Goal: Task Accomplishment & Management: Complete application form

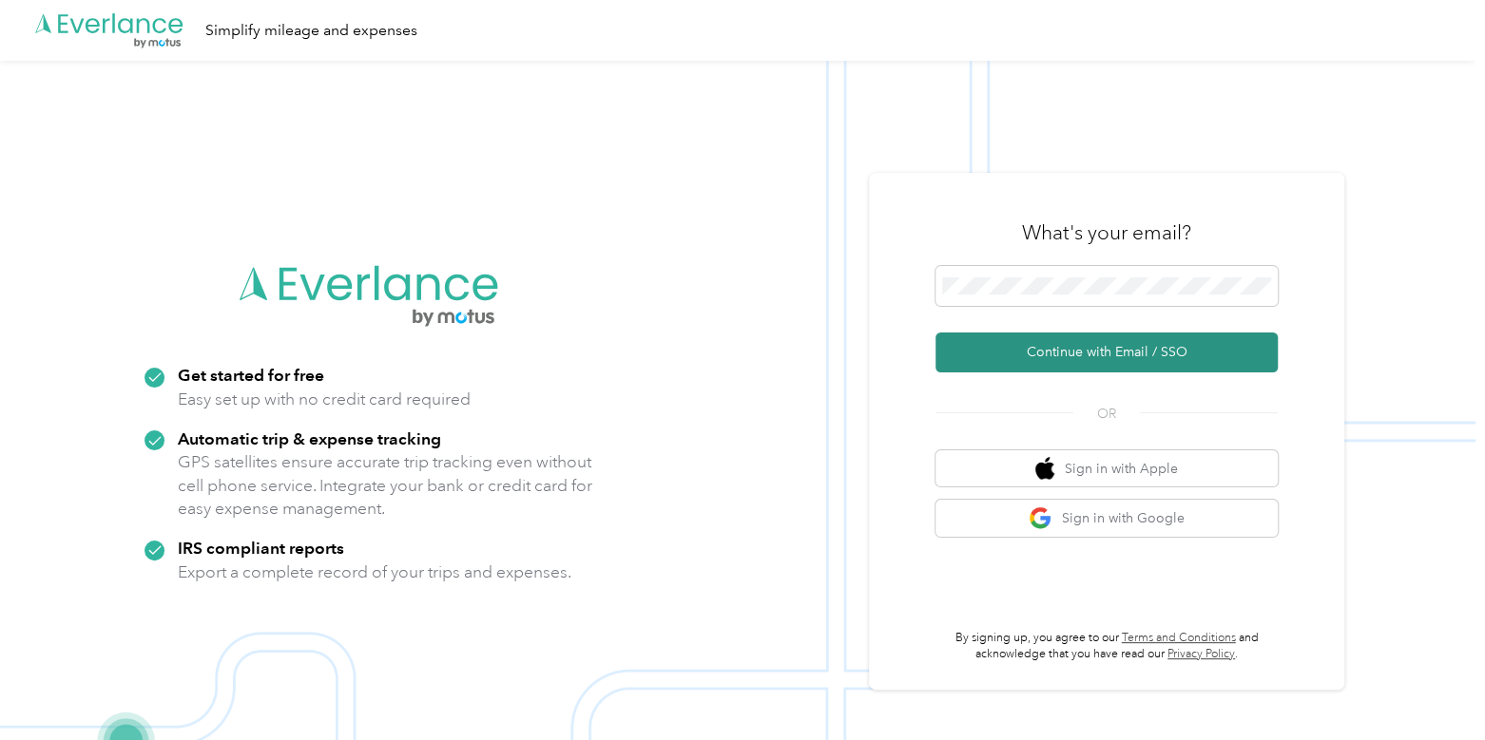
click at [1055, 339] on button "Continue with Email / SSO" at bounding box center [1106, 353] width 342 height 40
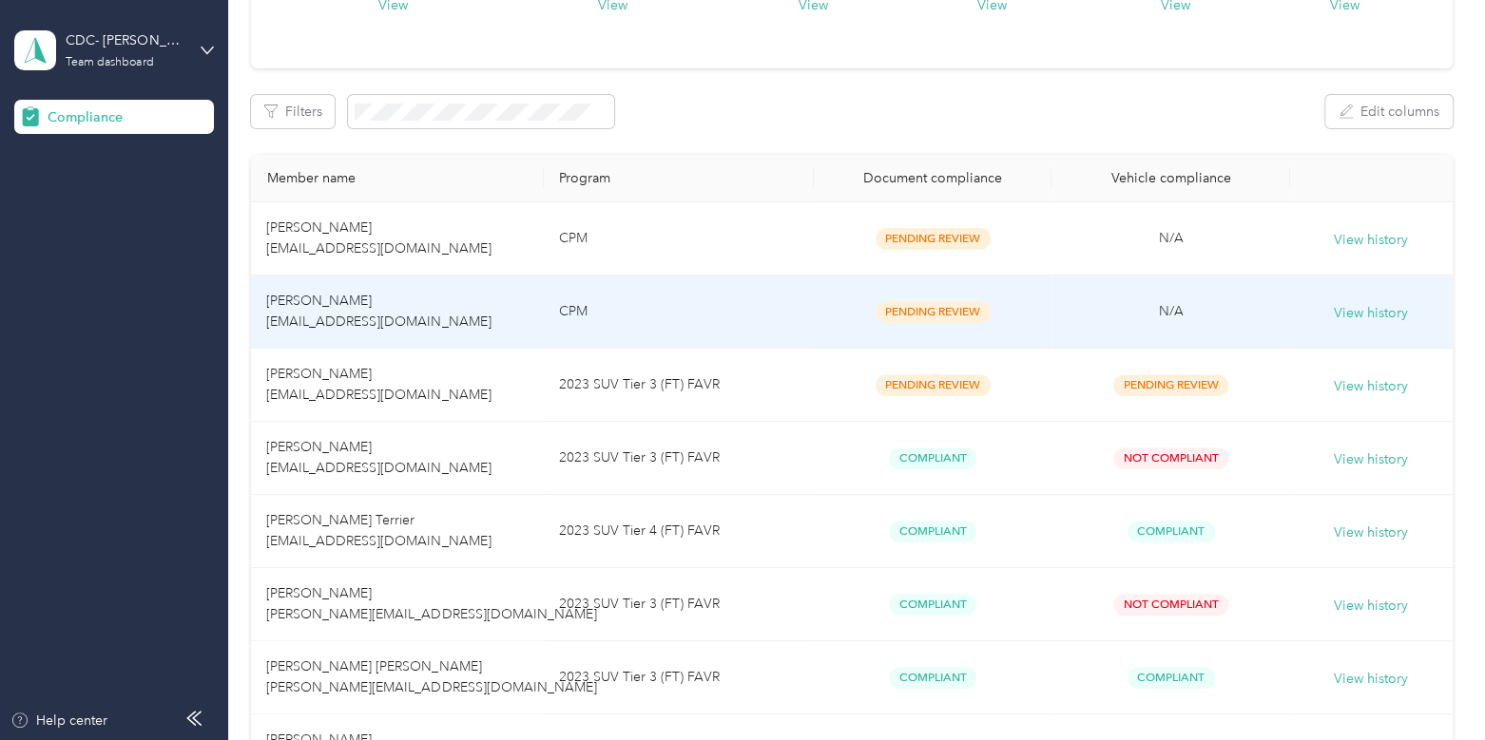
scroll to position [208, 0]
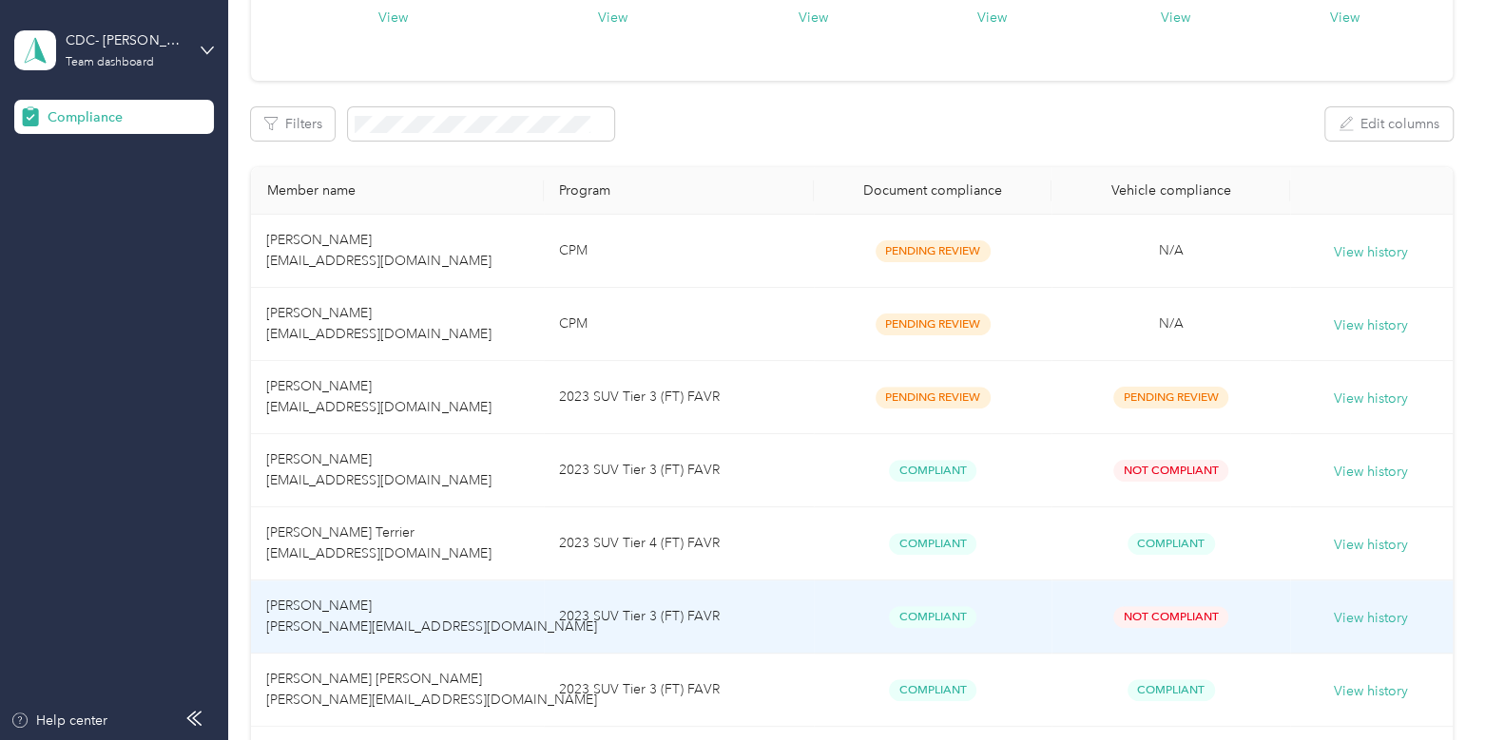
click at [431, 625] on td "[PERSON_NAME] [PERSON_NAME][EMAIL_ADDRESS][DOMAIN_NAME]" at bounding box center [397, 617] width 292 height 73
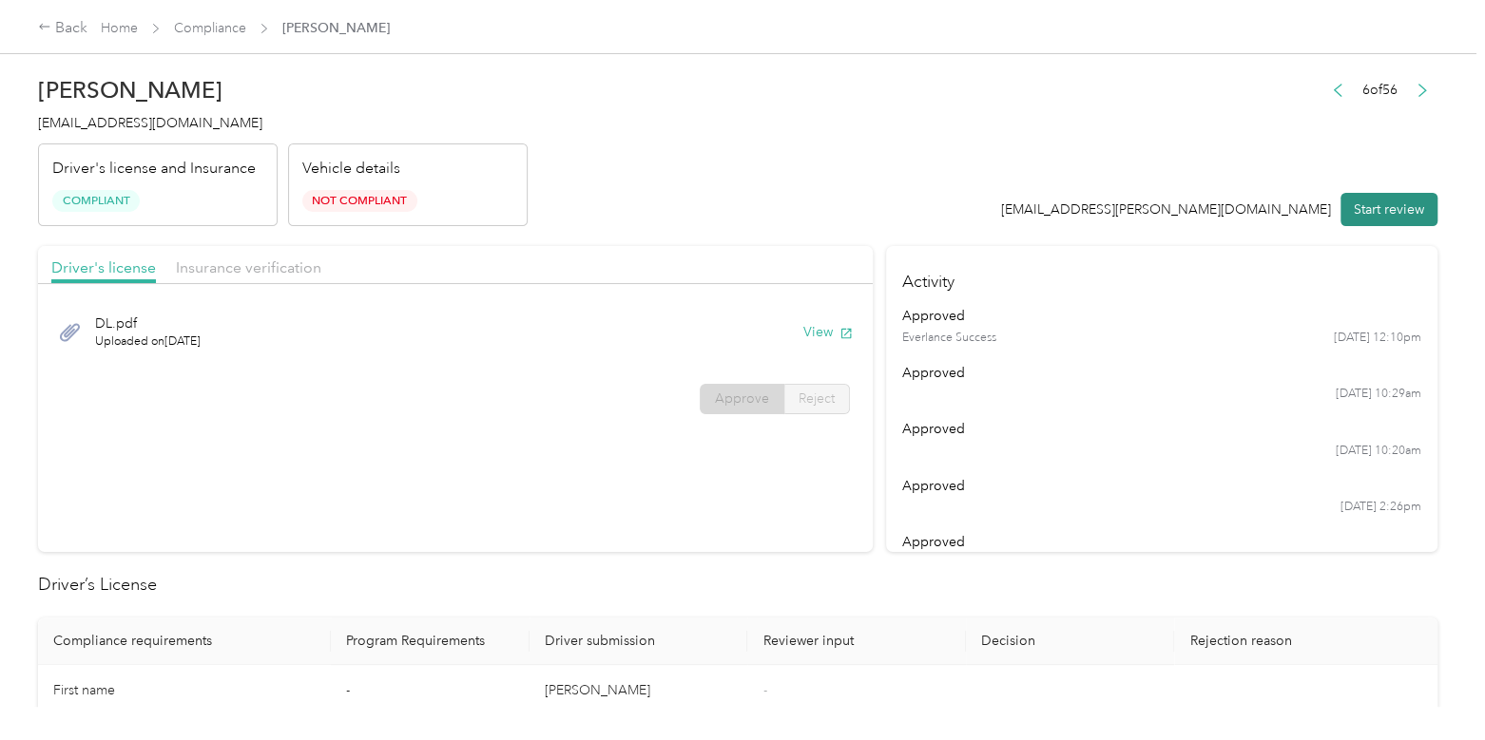
click at [1401, 214] on button "Start review" at bounding box center [1388, 209] width 97 height 33
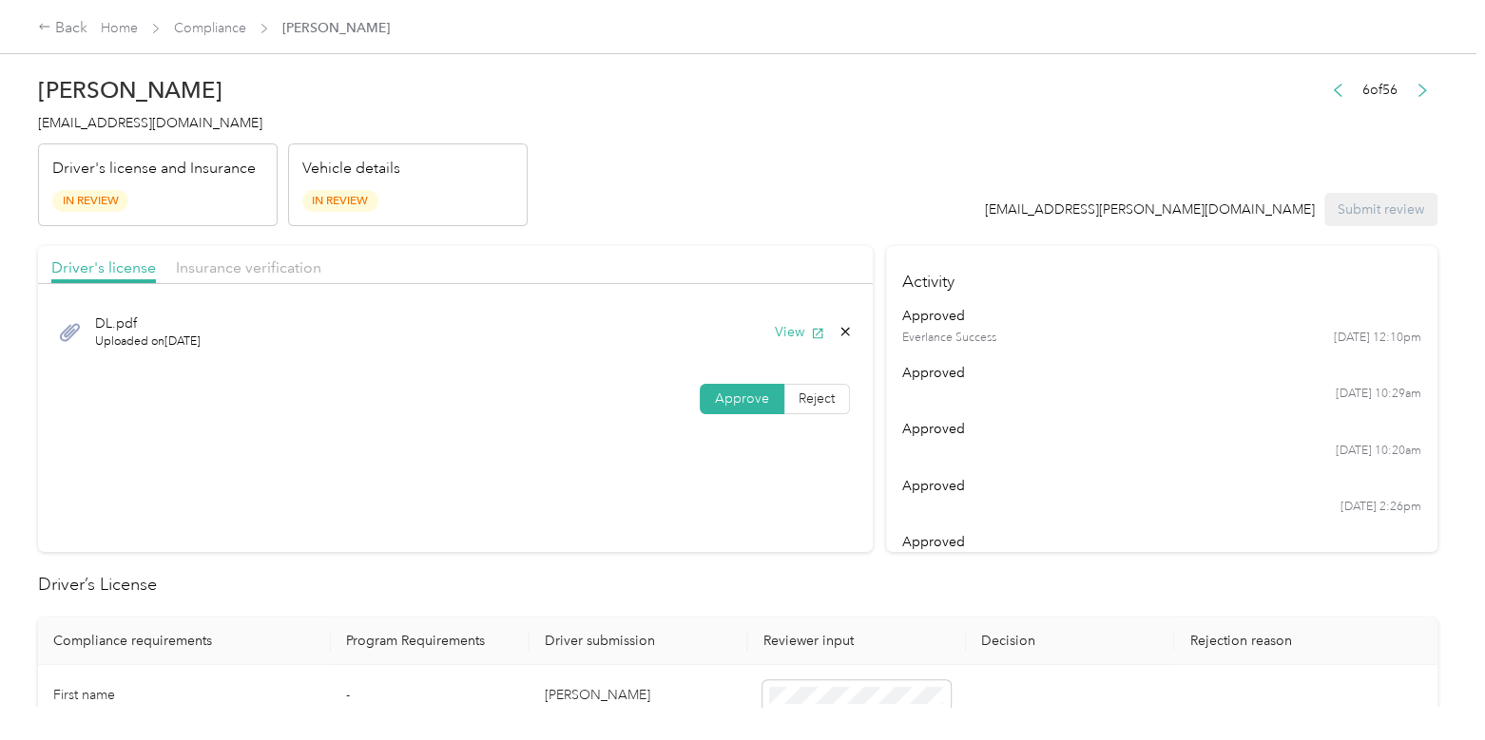
click at [718, 402] on span "Approve" at bounding box center [742, 399] width 54 height 16
click at [263, 260] on span "Insurance verification" at bounding box center [248, 268] width 145 height 18
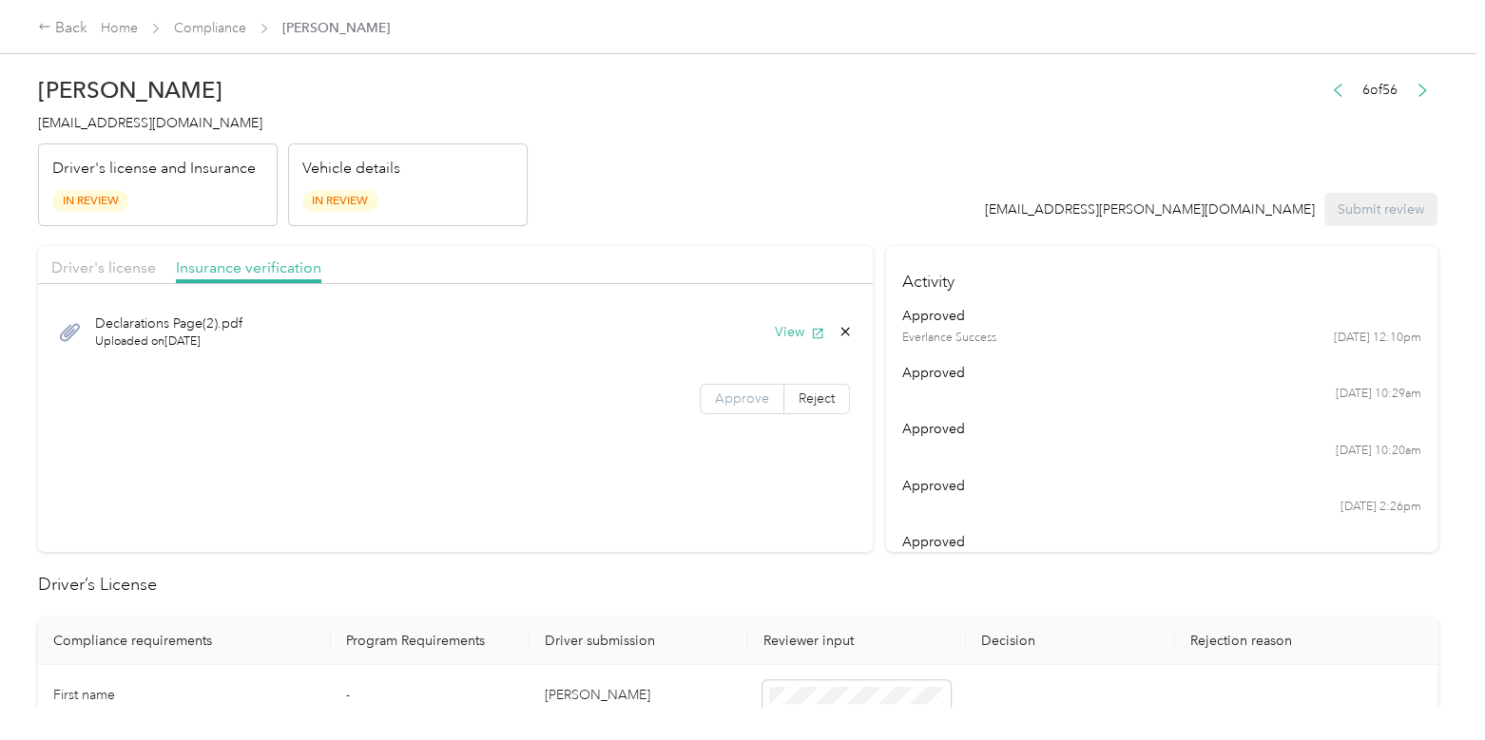
click at [715, 399] on span "Approve" at bounding box center [742, 399] width 54 height 16
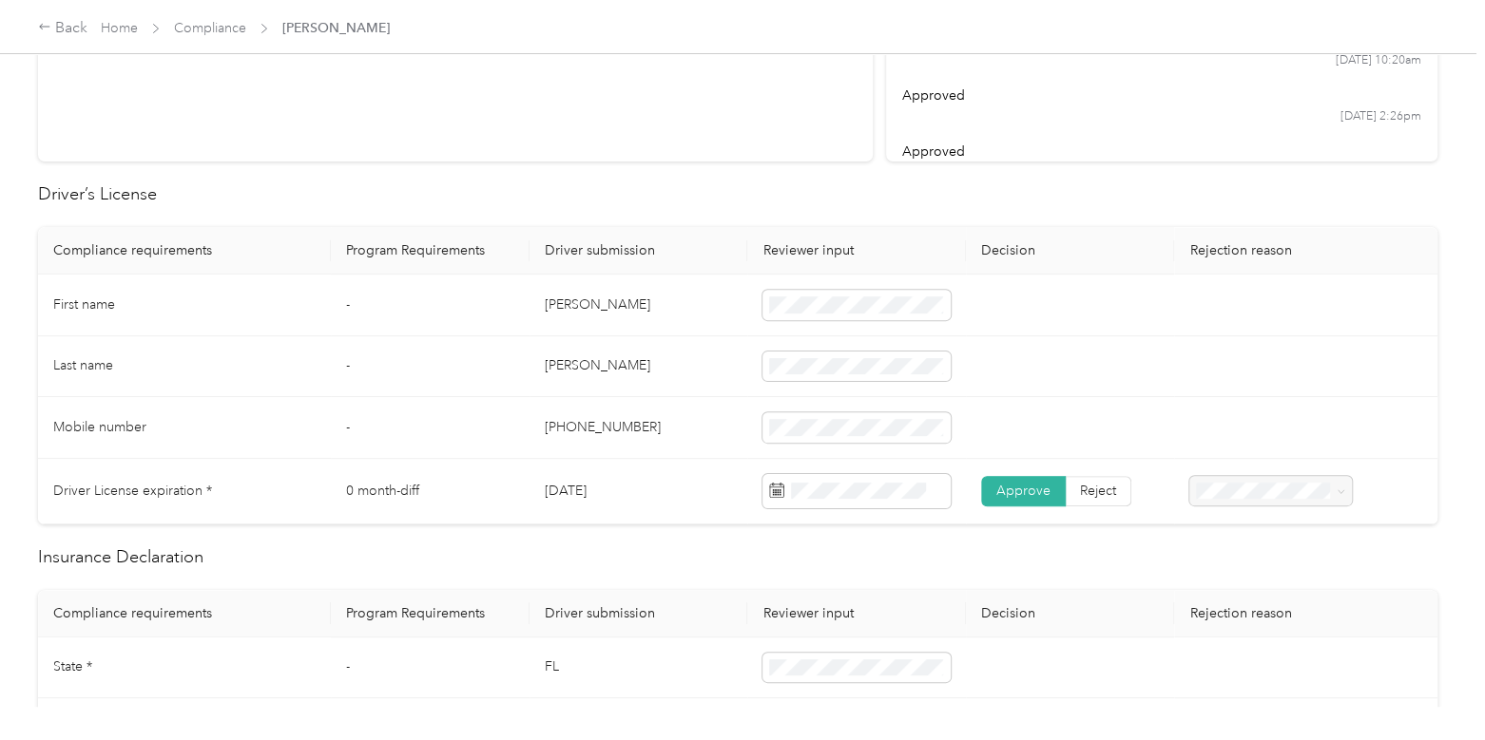
scroll to position [392, 0]
drag, startPoint x: 587, startPoint y: 310, endPoint x: 538, endPoint y: 311, distance: 49.4
click at [538, 311] on td "[PERSON_NAME]" at bounding box center [638, 305] width 219 height 62
copy td "[PERSON_NAME]"
drag, startPoint x: 597, startPoint y: 365, endPoint x: 532, endPoint y: 364, distance: 64.6
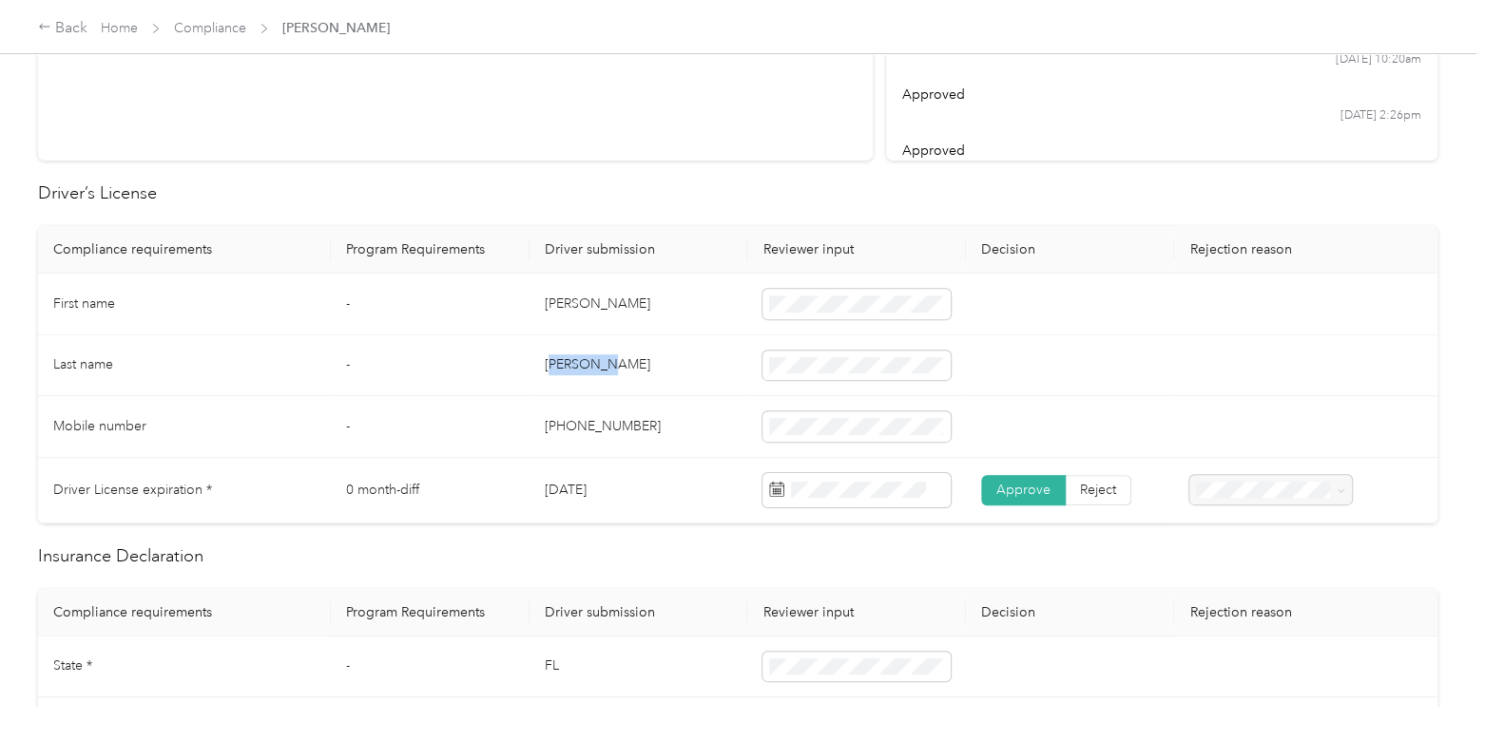
click at [532, 364] on td "[PERSON_NAME]" at bounding box center [638, 367] width 219 height 62
copy td "[PERSON_NAME]"
drag, startPoint x: 623, startPoint y: 419, endPoint x: 494, endPoint y: 425, distance: 128.5
click at [494, 425] on tr "Mobile number - [PHONE_NUMBER]" at bounding box center [737, 427] width 1399 height 62
copy tr "[PHONE_NUMBER]"
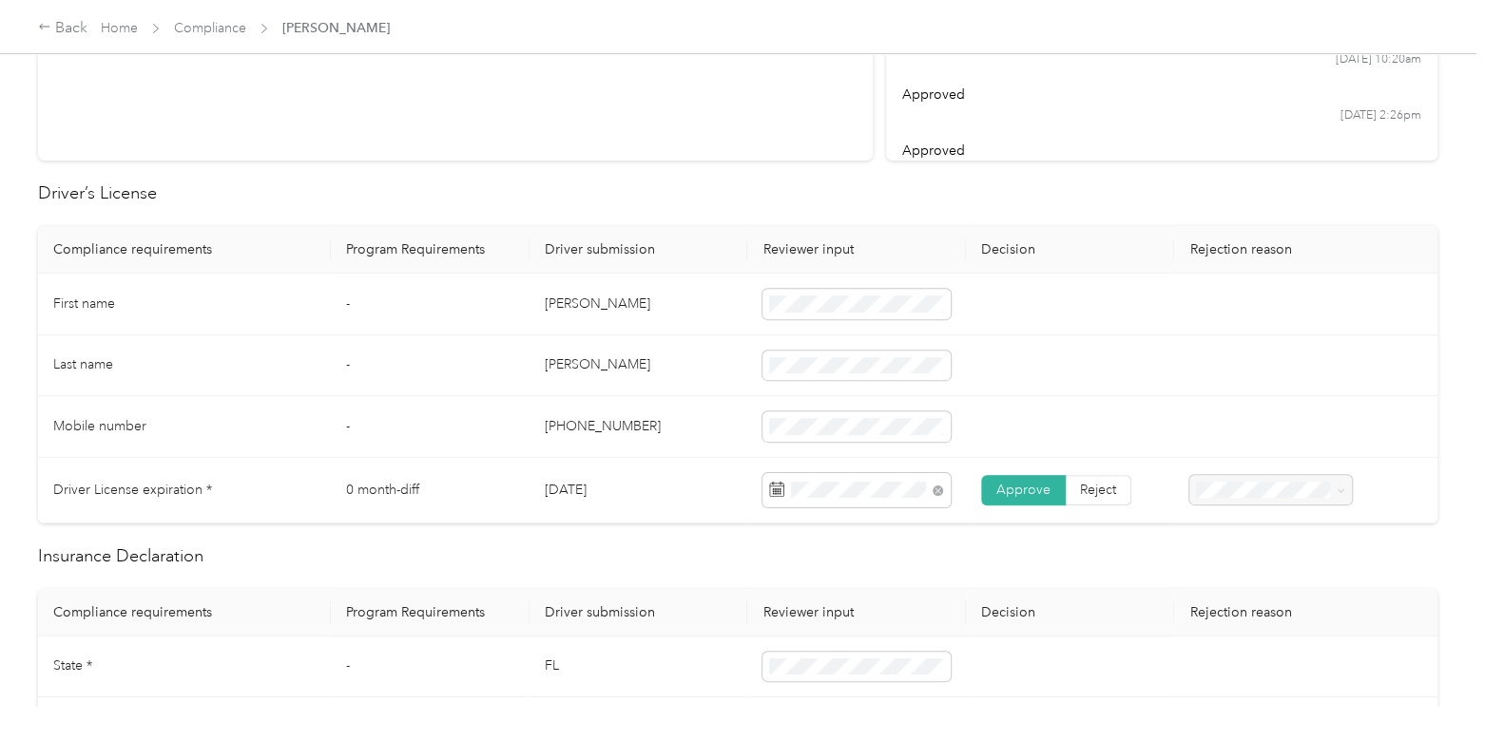
click at [1069, 392] on td at bounding box center [1070, 367] width 208 height 62
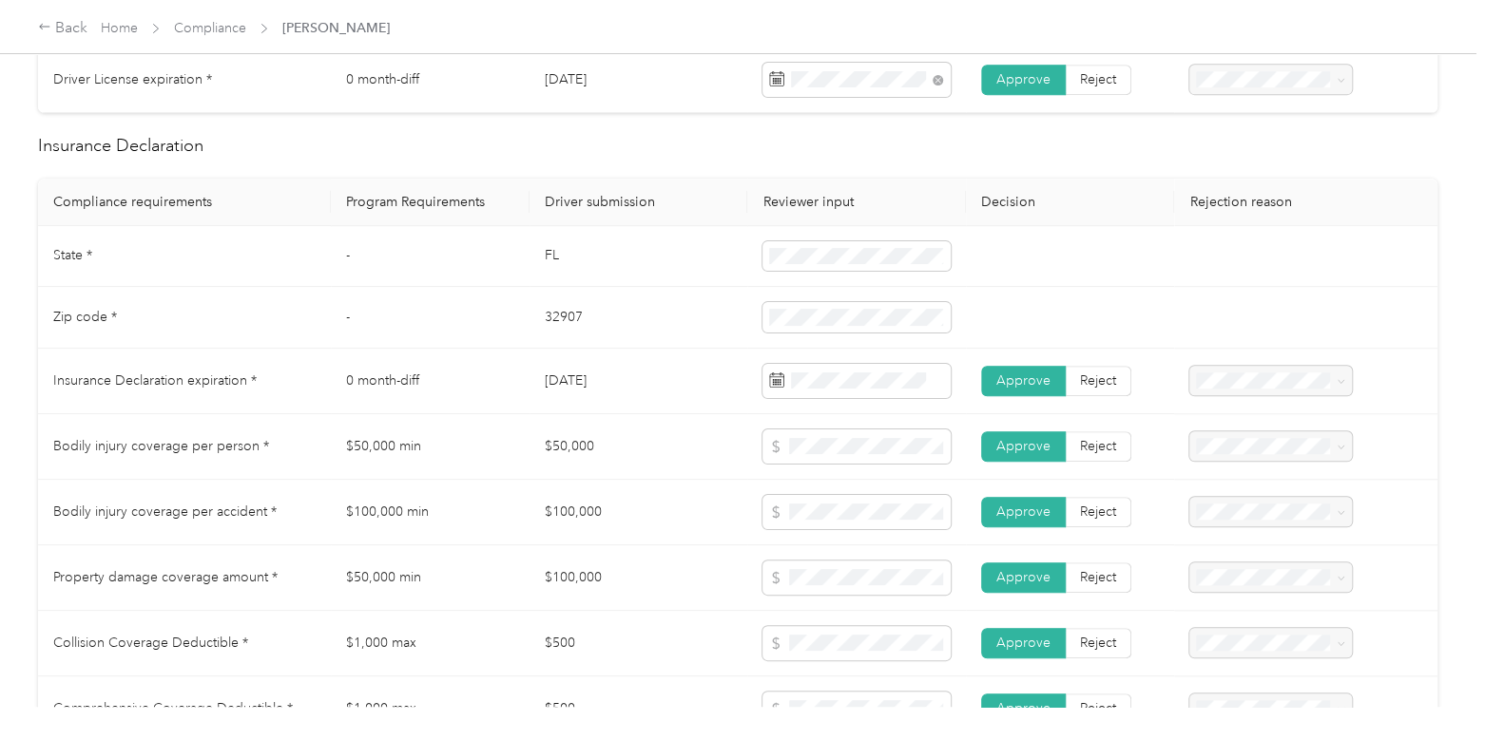
scroll to position [802, 0]
drag, startPoint x: 556, startPoint y: 276, endPoint x: 529, endPoint y: 275, distance: 26.6
click at [529, 275] on td "FL" at bounding box center [638, 257] width 219 height 62
copy td "FL"
drag, startPoint x: 578, startPoint y: 335, endPoint x: 510, endPoint y: 341, distance: 67.8
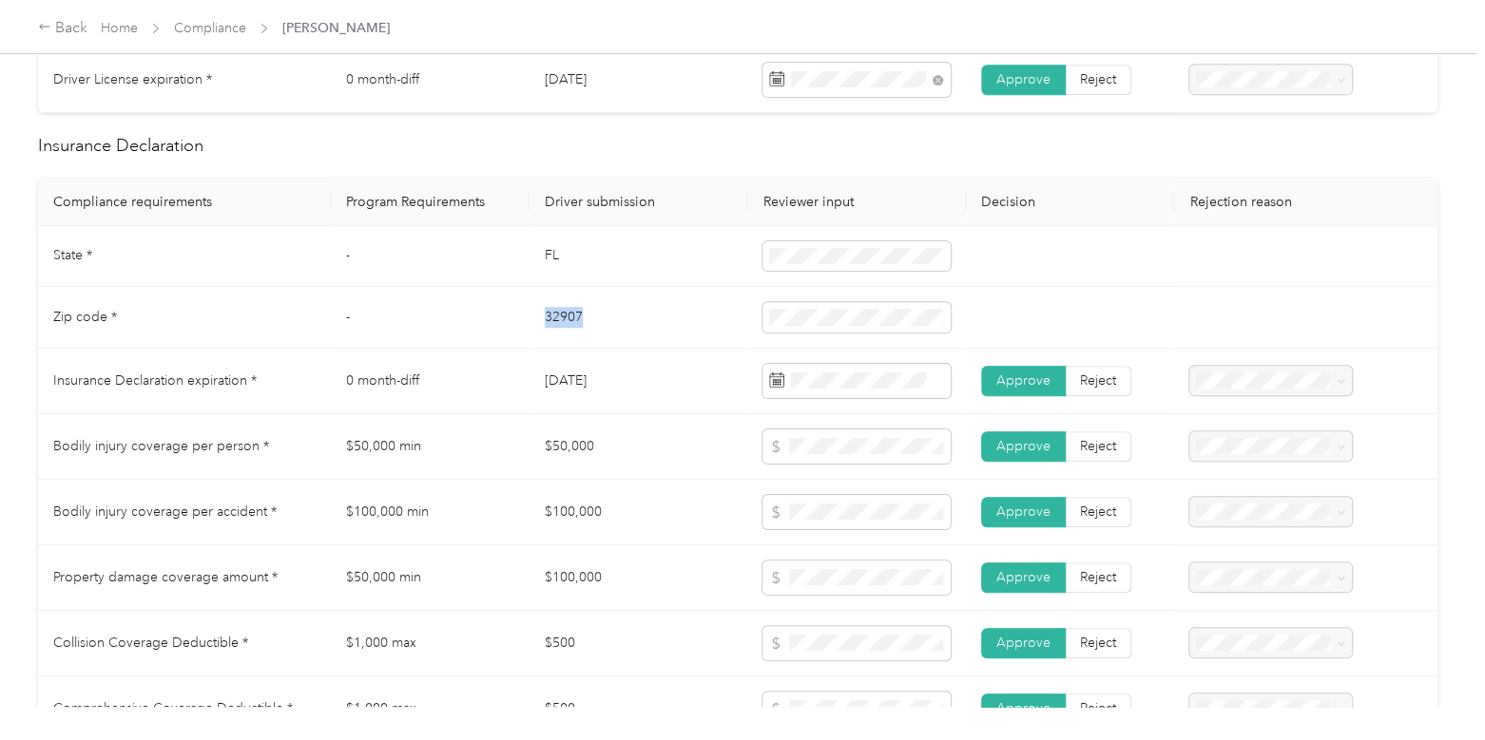
click at [510, 341] on tr "Zip code * - 32907" at bounding box center [737, 318] width 1399 height 62
copy tr "32907"
drag, startPoint x: 615, startPoint y: 393, endPoint x: 538, endPoint y: 399, distance: 77.3
click at [538, 399] on td "[DATE]" at bounding box center [638, 382] width 219 height 66
copy td "[DATE]"
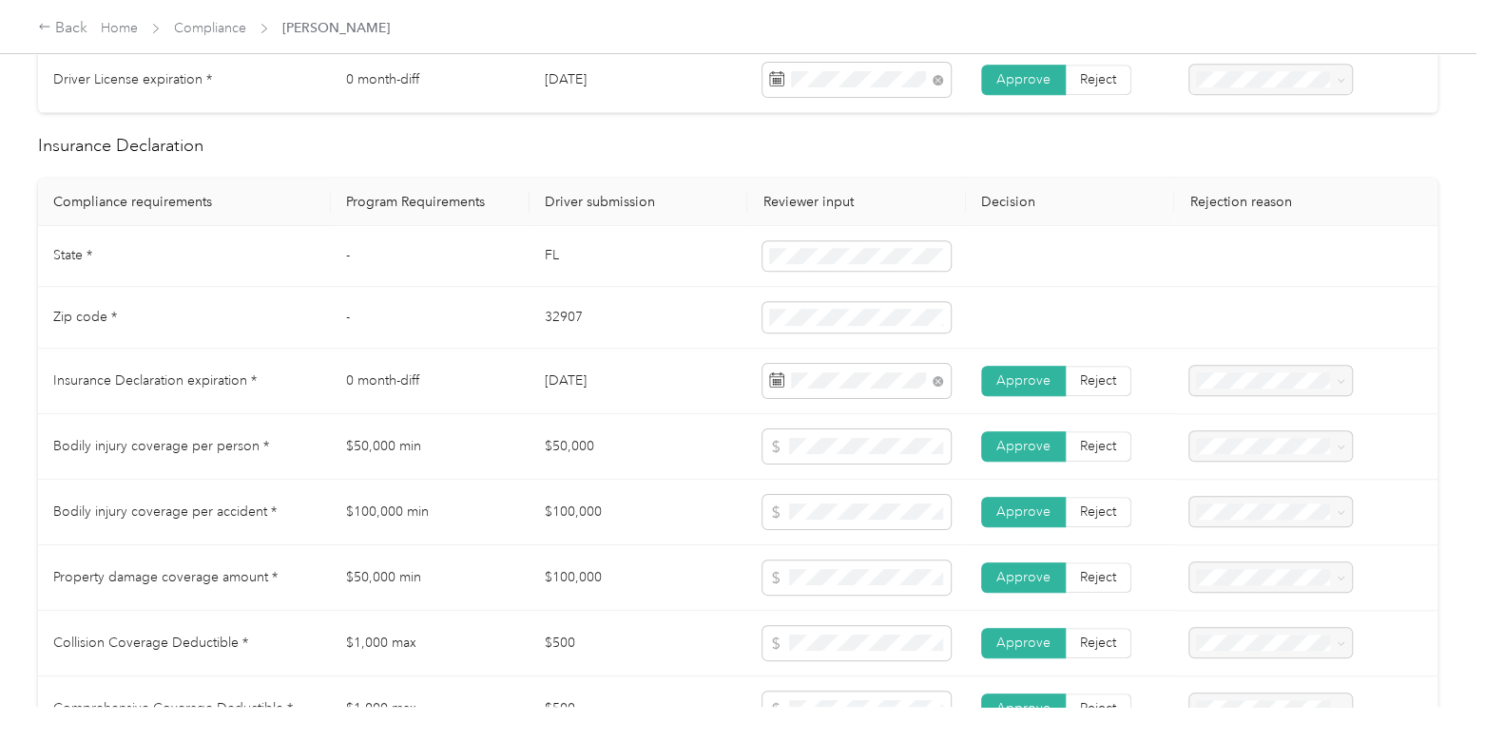
click at [1095, 288] on td at bounding box center [1070, 257] width 208 height 62
drag, startPoint x: 583, startPoint y: 458, endPoint x: 543, endPoint y: 462, distance: 40.1
click at [543, 462] on td "$50,000" at bounding box center [638, 447] width 219 height 66
drag, startPoint x: 603, startPoint y: 463, endPoint x: 530, endPoint y: 463, distance: 72.2
click at [530, 463] on td "$50,000" at bounding box center [638, 447] width 219 height 66
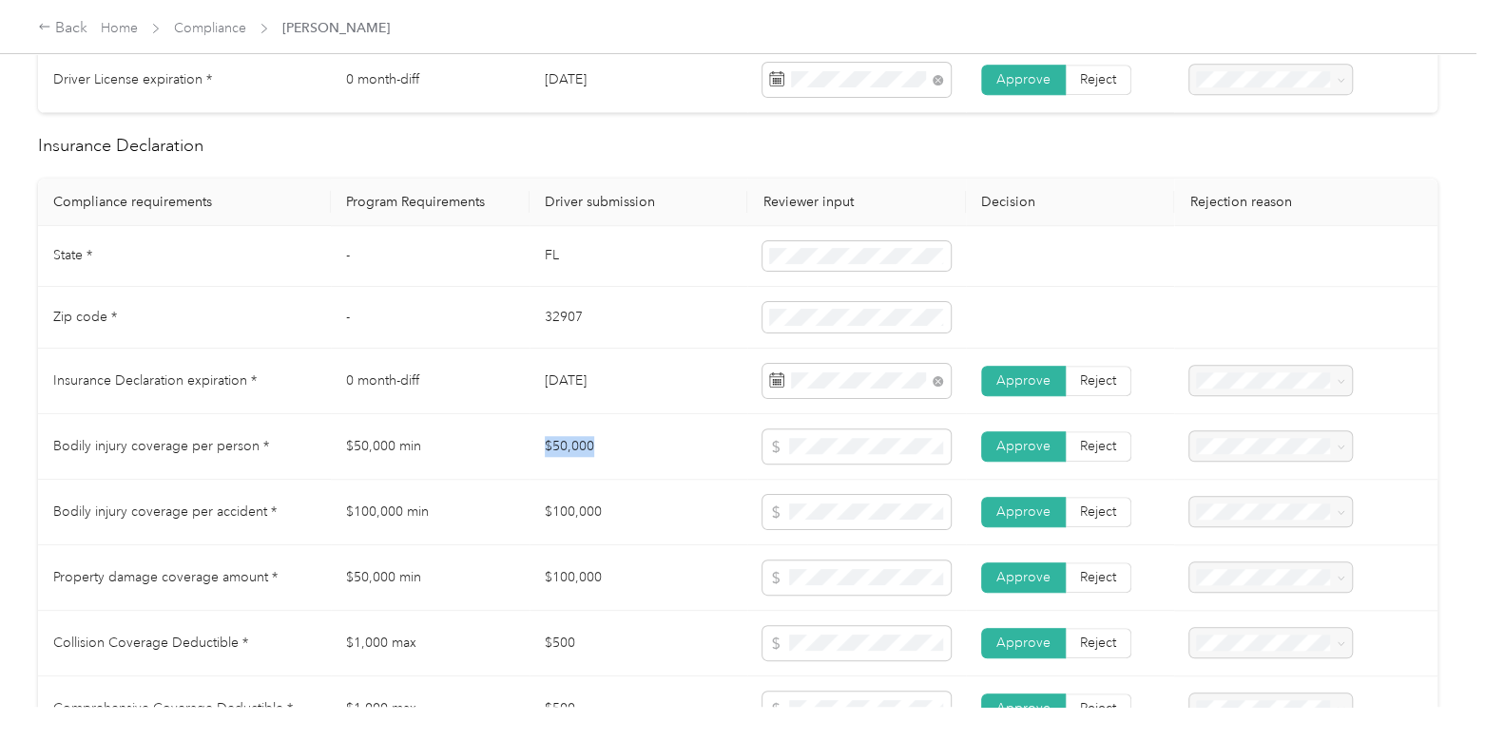
copy td "$50,000"
drag, startPoint x: 614, startPoint y: 523, endPoint x: 495, endPoint y: 526, distance: 118.9
click at [495, 526] on tr "Bodily injury coverage per accident * $100,000 min $100,000 Approve Reject" at bounding box center [737, 513] width 1399 height 66
copy tr "$100,000"
drag, startPoint x: 596, startPoint y: 591, endPoint x: 494, endPoint y: 592, distance: 101.7
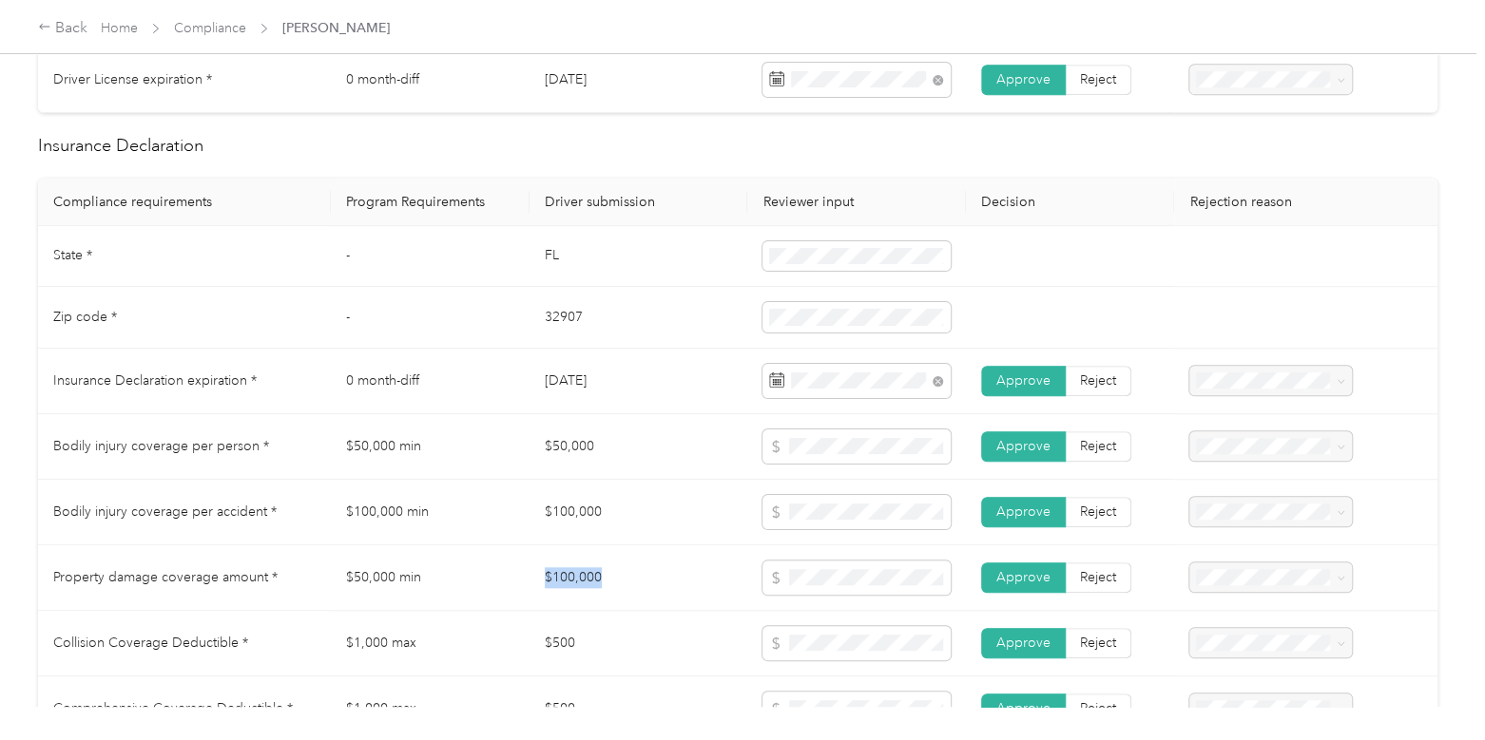
click at [494, 592] on tr "Property damage coverage amount * $50,000 min $100,000 Approve Reject" at bounding box center [737, 579] width 1399 height 66
copy tr "$100,000"
drag, startPoint x: 585, startPoint y: 660, endPoint x: 499, endPoint y: 654, distance: 85.7
click at [499, 654] on tr "Collision Coverage Deductible * $1,000 max $500 Approve Reject" at bounding box center [737, 644] width 1399 height 66
copy tr "$500"
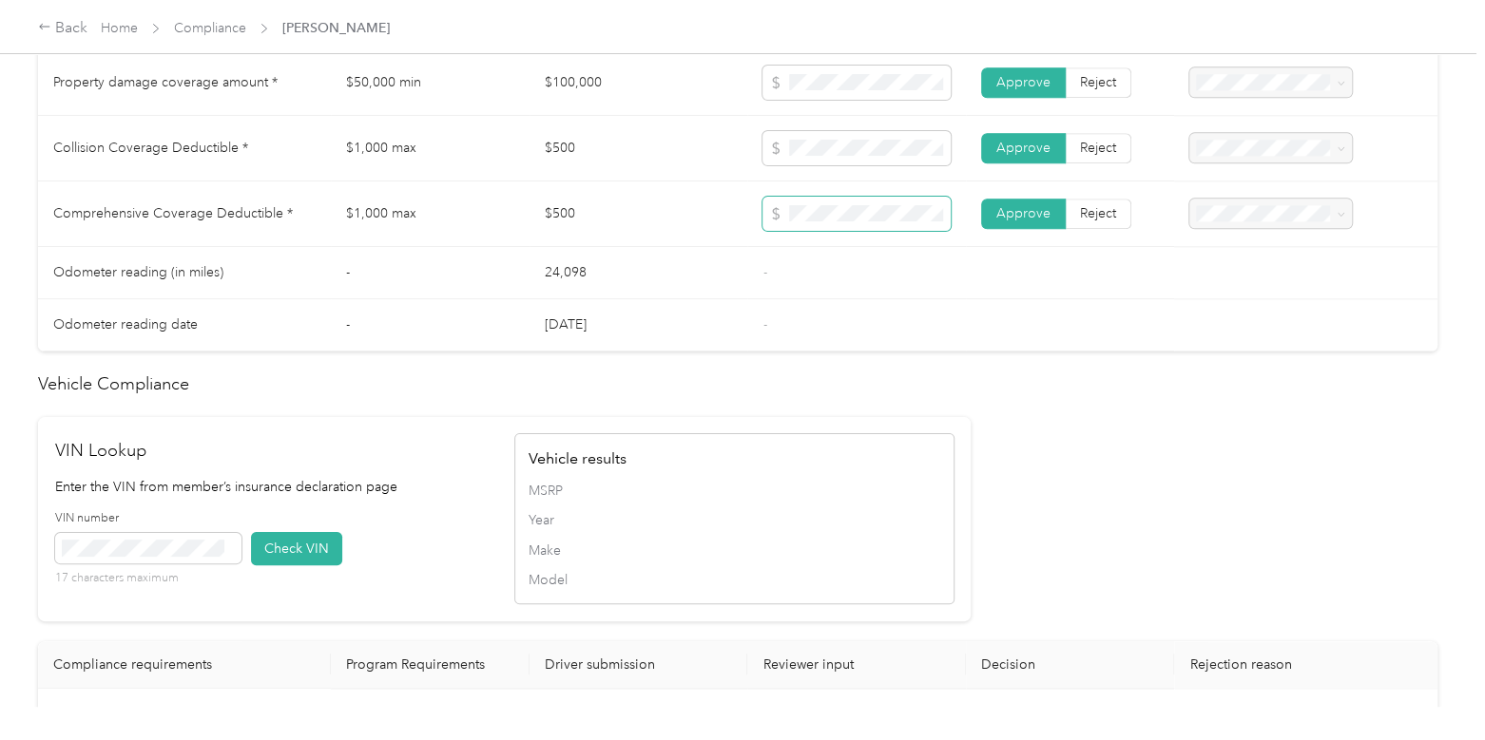
scroll to position [1626, 0]
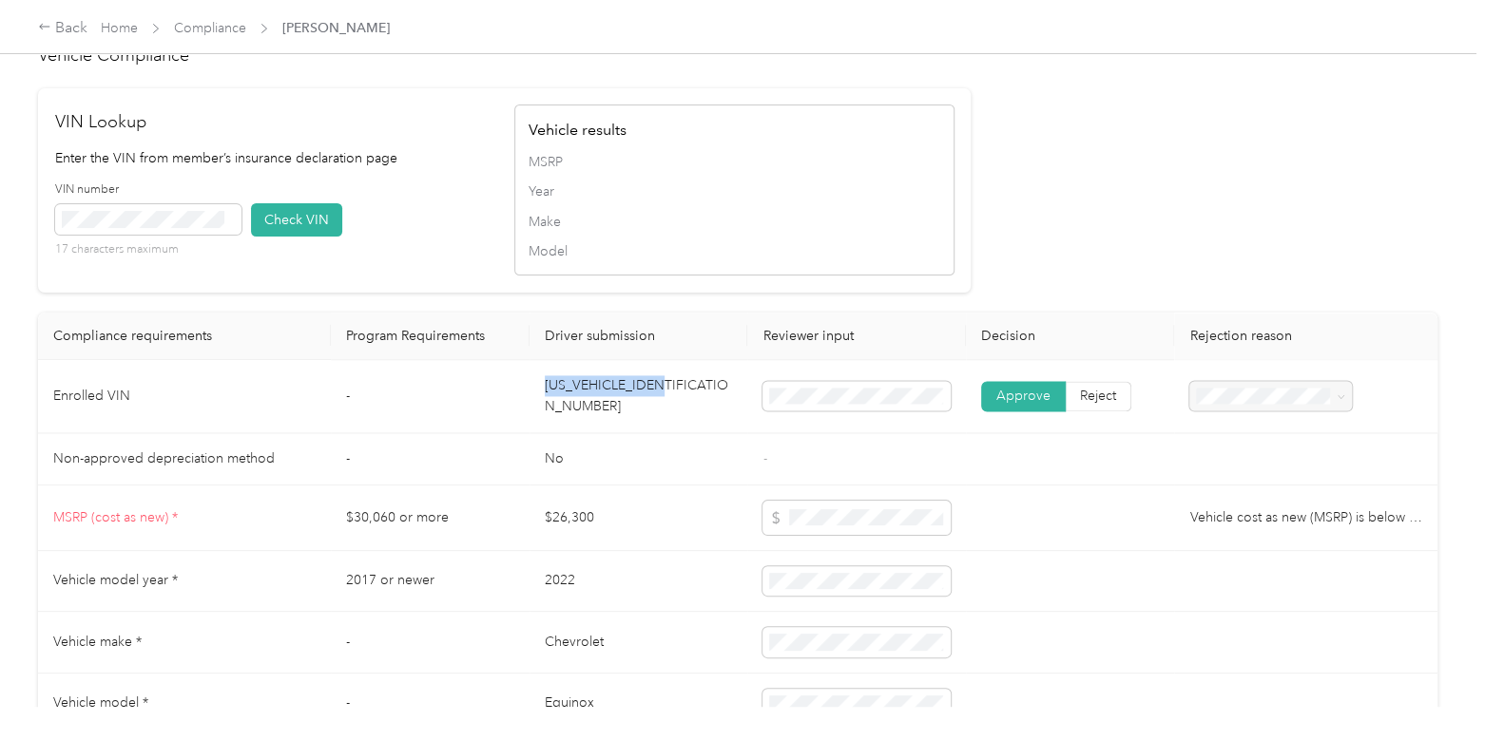
drag, startPoint x: 678, startPoint y: 424, endPoint x: 529, endPoint y: 421, distance: 148.3
click at [529, 421] on td "[US_VEHICLE_IDENTIFICATION_NUMBER]" at bounding box center [638, 396] width 219 height 73
click at [670, 419] on td "[US_VEHICLE_IDENTIFICATION_NUMBER]" at bounding box center [638, 396] width 219 height 73
drag, startPoint x: 692, startPoint y: 419, endPoint x: 542, endPoint y: 420, distance: 150.2
click at [542, 420] on td "[US_VEHICLE_IDENTIFICATION_NUMBER]" at bounding box center [638, 396] width 219 height 73
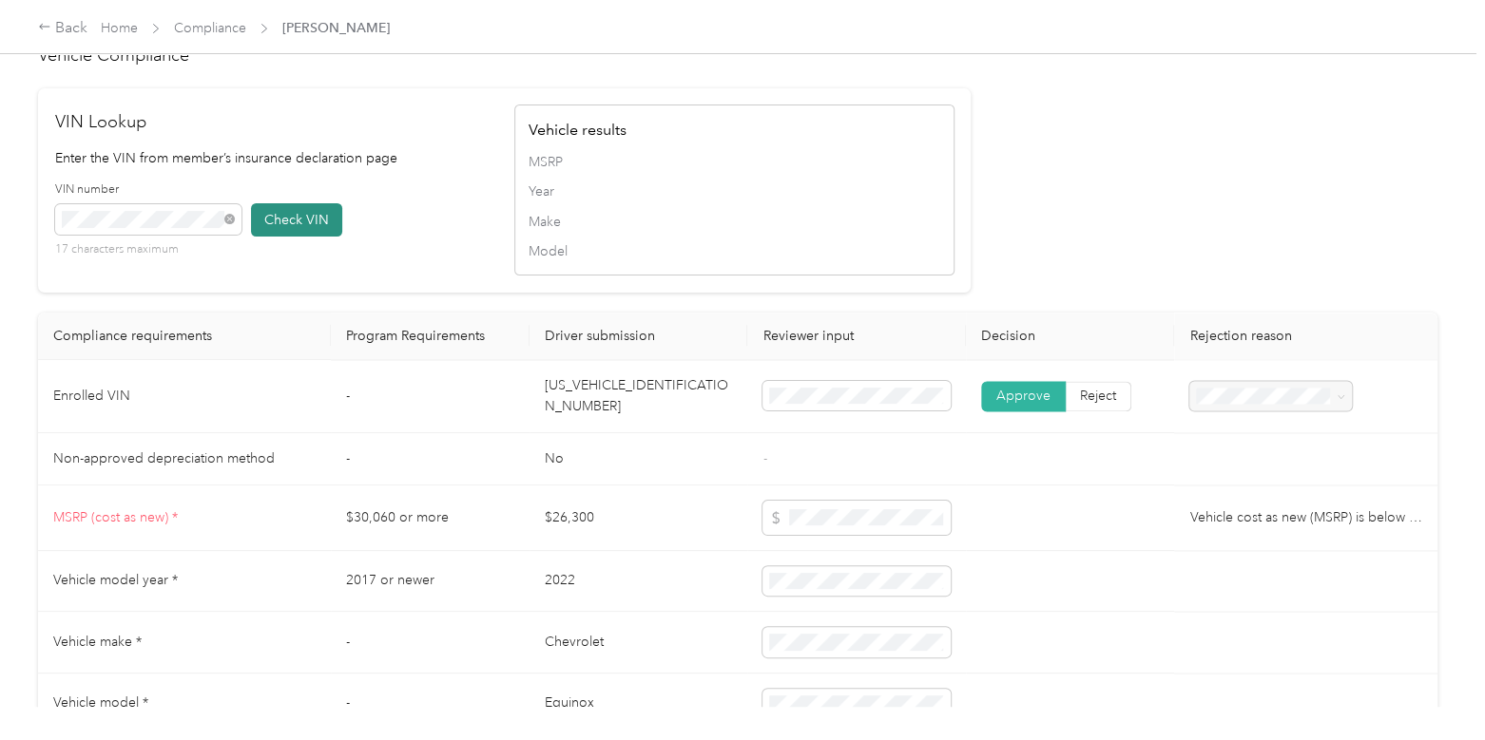
click at [271, 237] on button "Check VIN" at bounding box center [296, 219] width 91 height 33
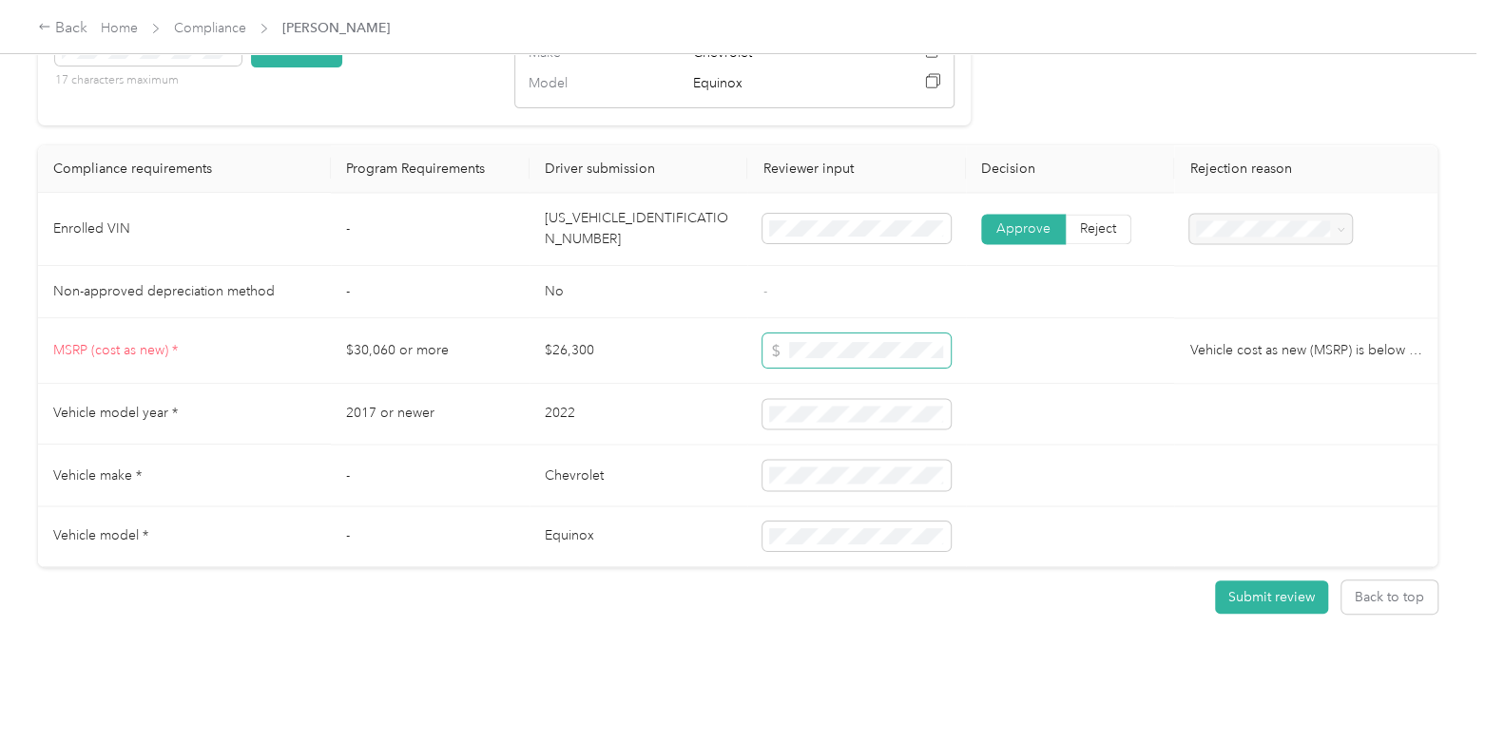
scroll to position [0, 0]
click at [942, 399] on span at bounding box center [856, 414] width 188 height 30
click at [1248, 582] on button "Submit review" at bounding box center [1271, 597] width 113 height 33
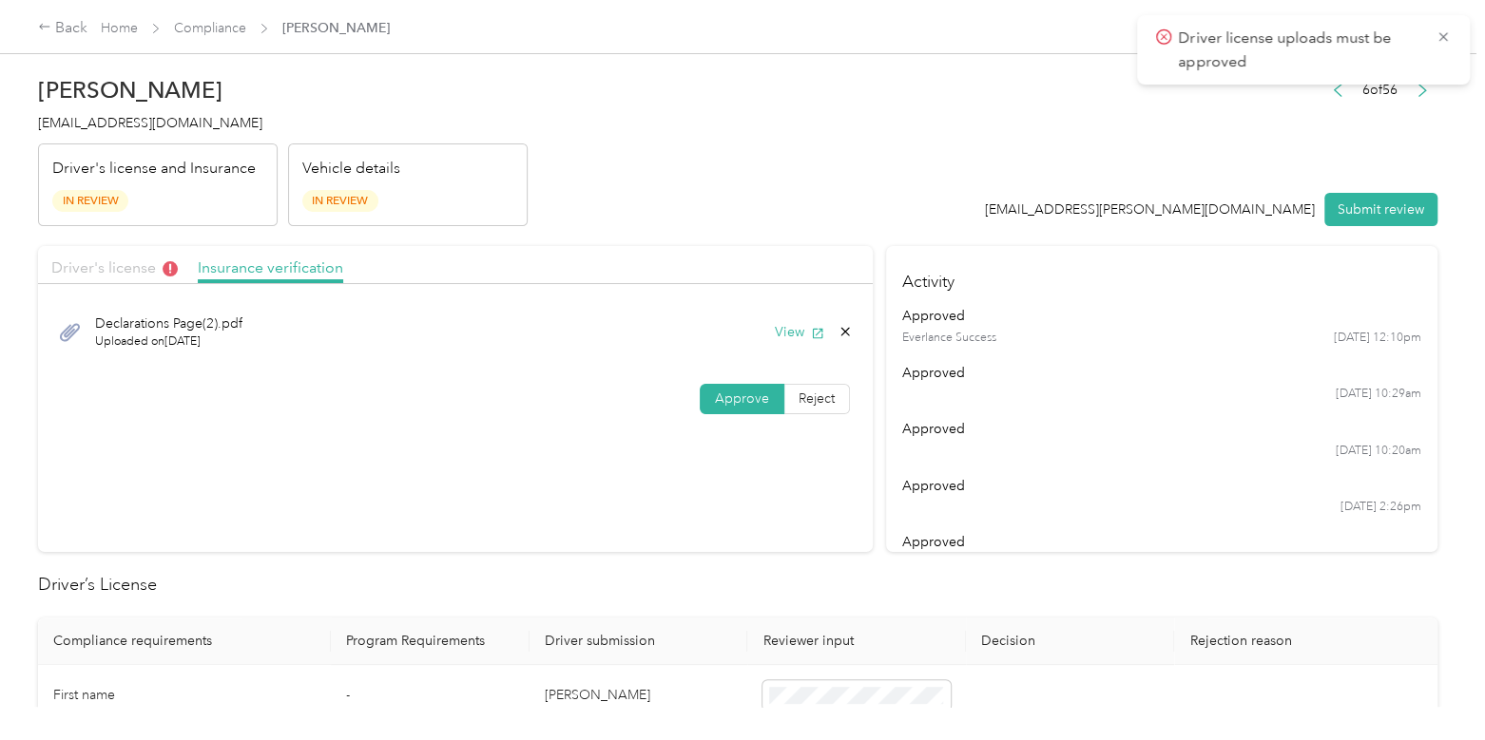
click at [94, 263] on span "Driver's license" at bounding box center [114, 268] width 126 height 18
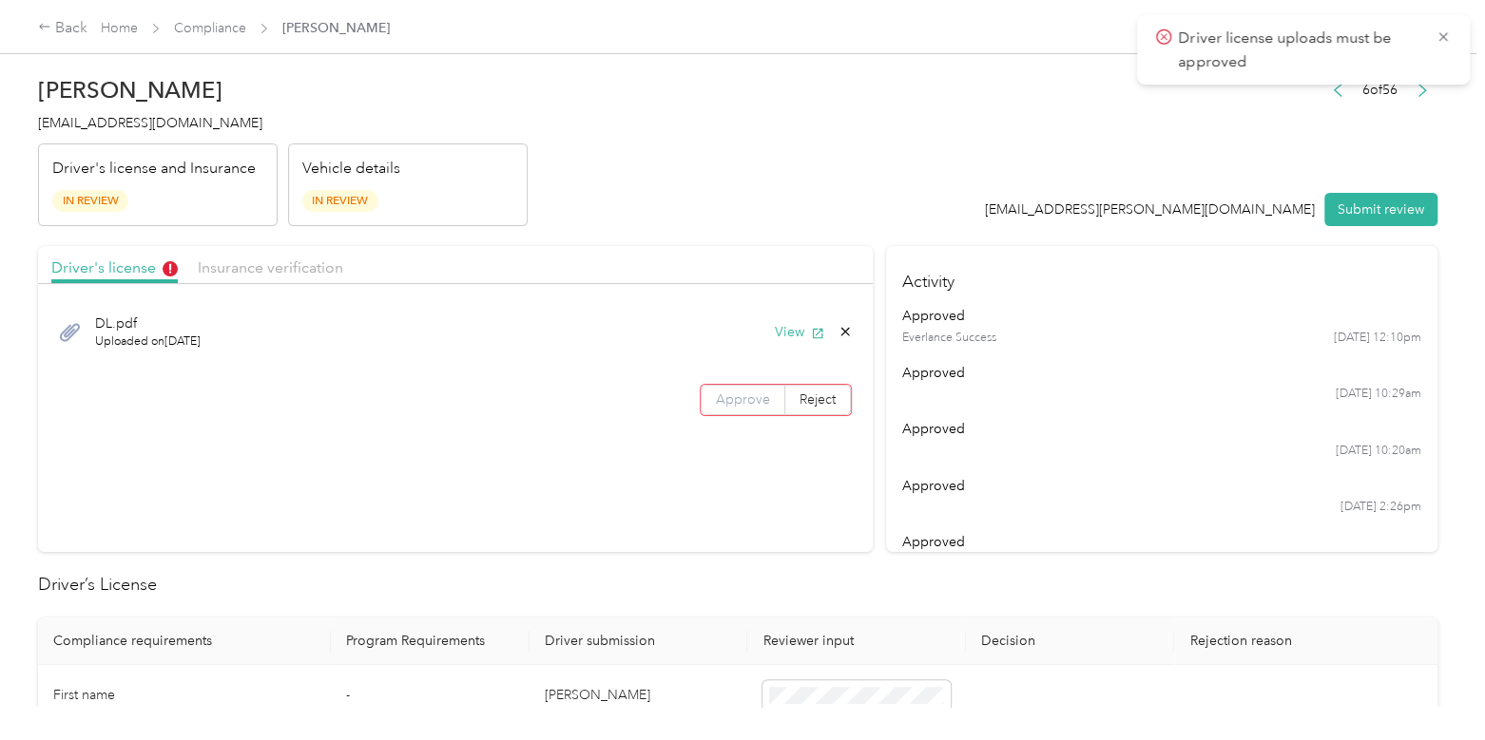
click at [706, 409] on label "Approve" at bounding box center [743, 400] width 85 height 30
click at [1387, 218] on button "Submit review" at bounding box center [1380, 209] width 113 height 33
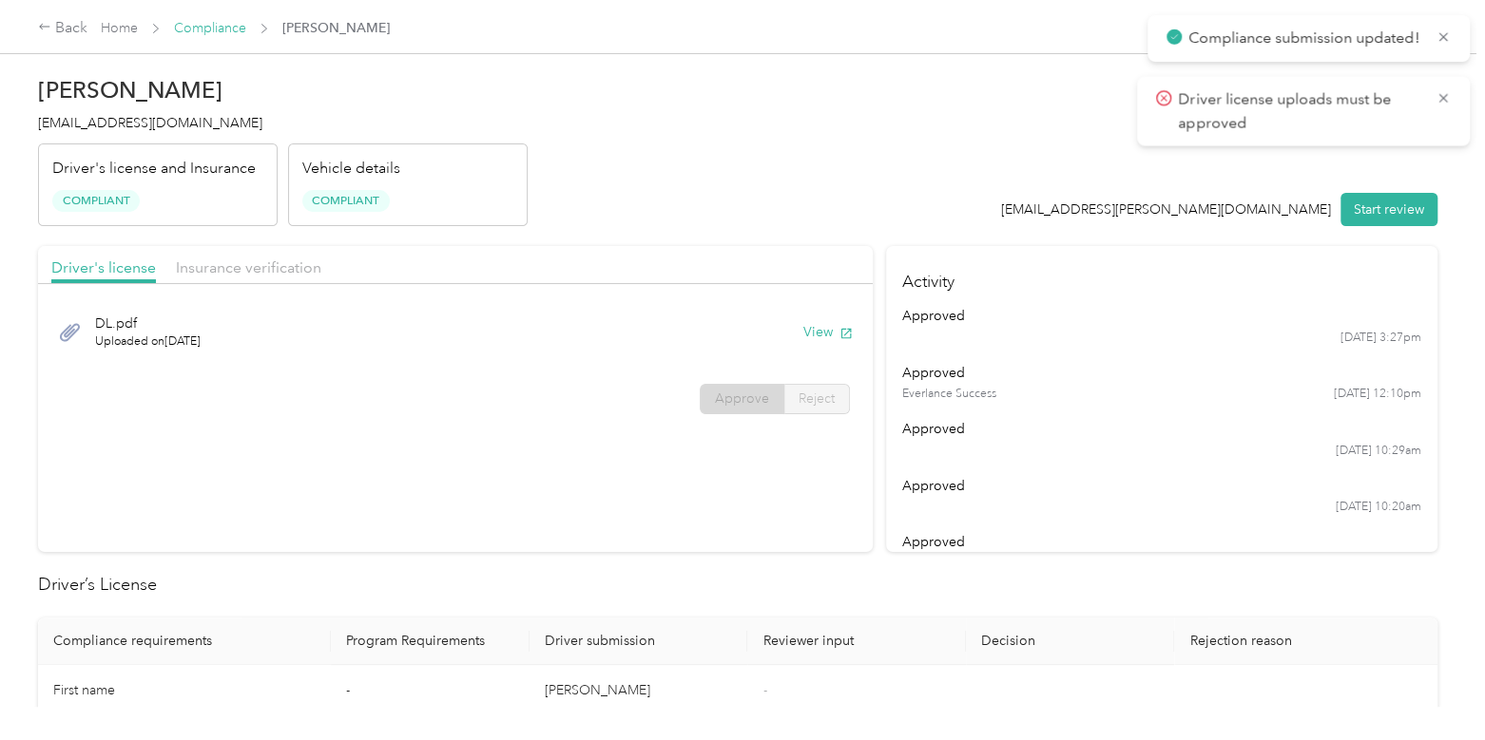
click at [219, 30] on link "Compliance" at bounding box center [210, 28] width 72 height 16
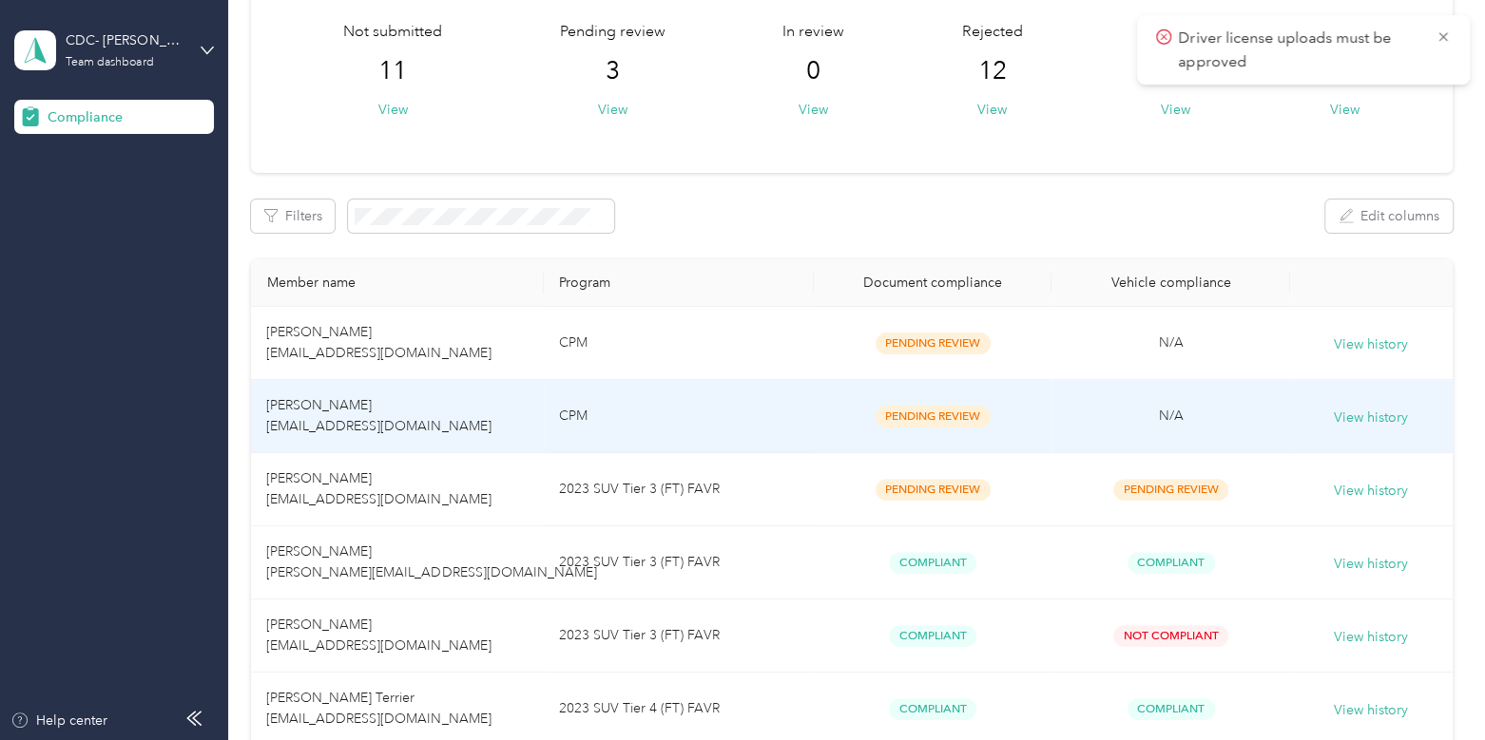
scroll to position [125, 0]
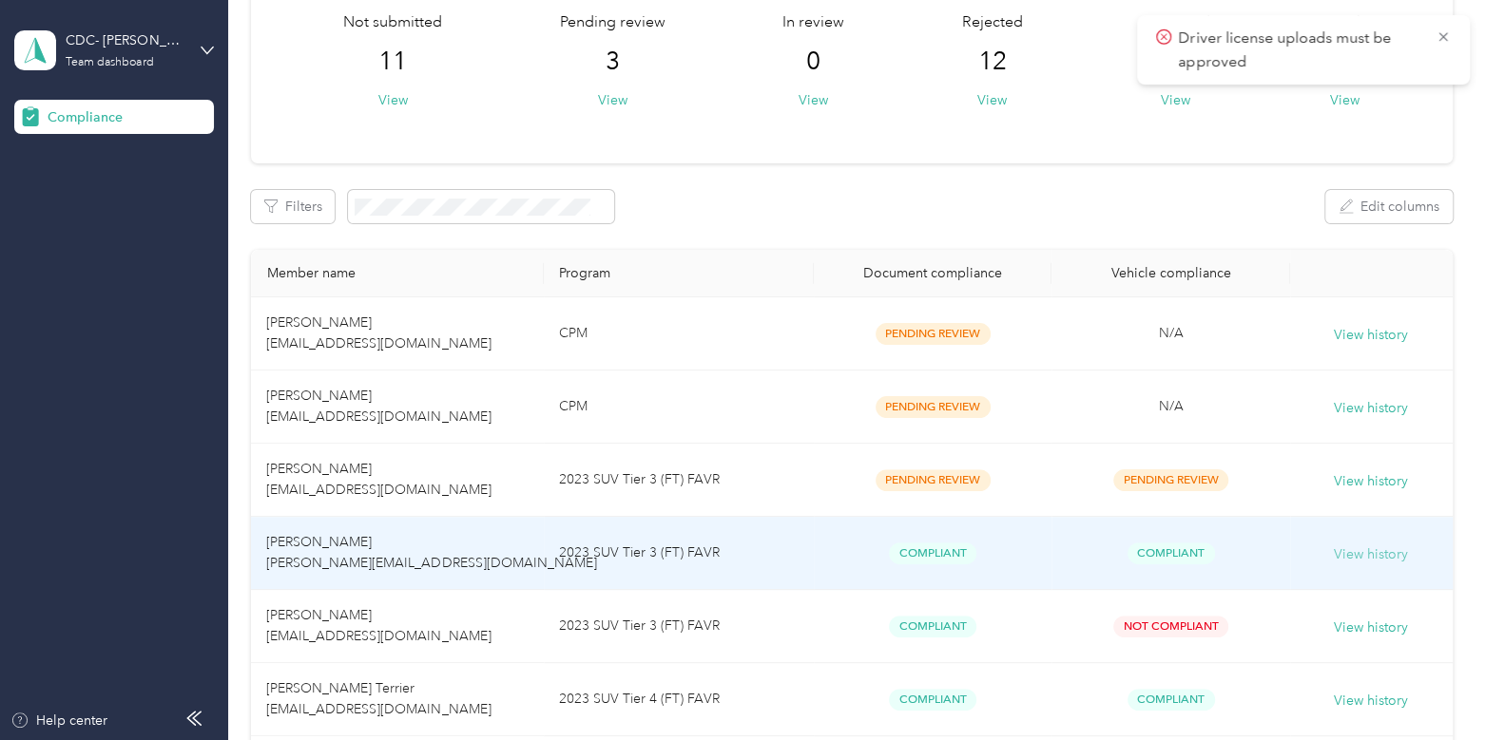
click at [1334, 559] on button "View history" at bounding box center [1371, 555] width 74 height 21
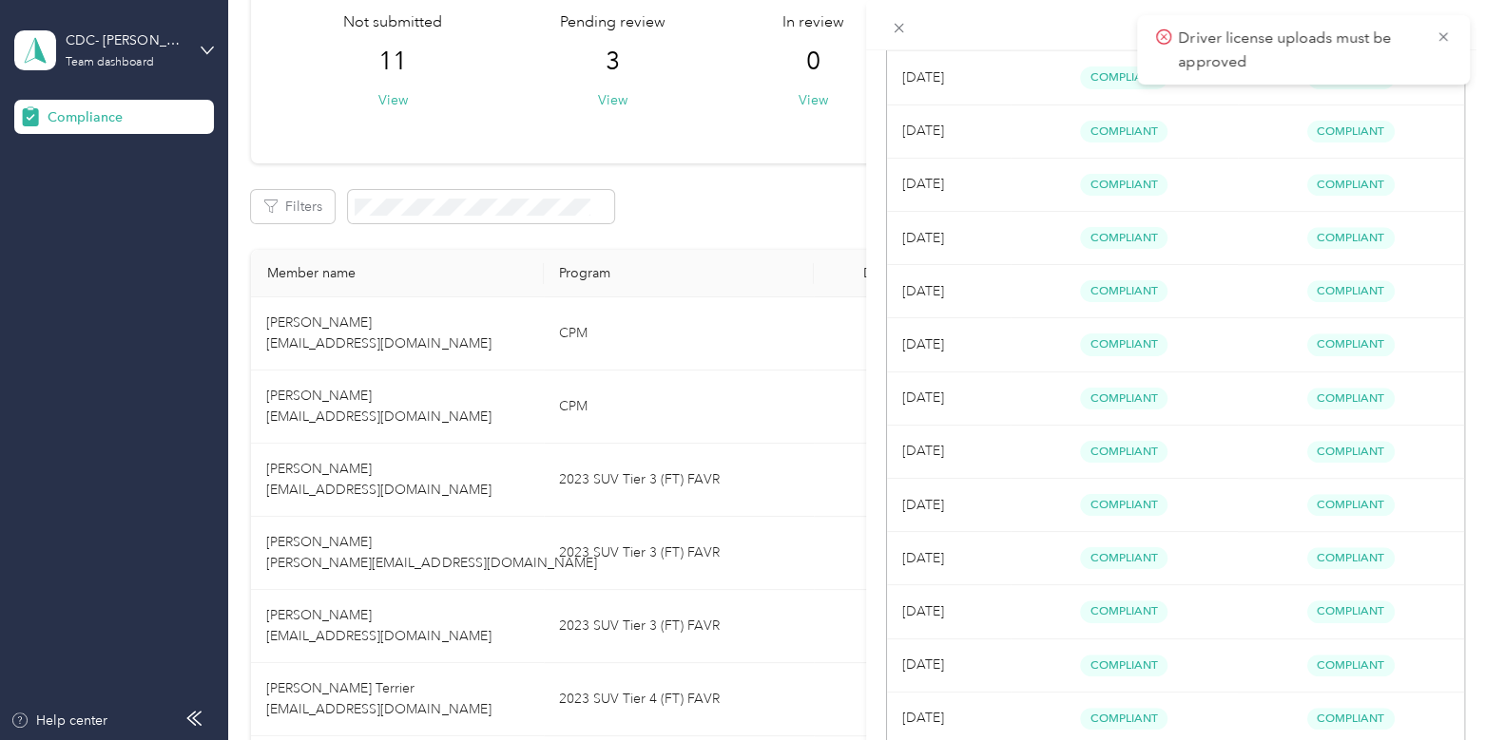
scroll to position [0, 0]
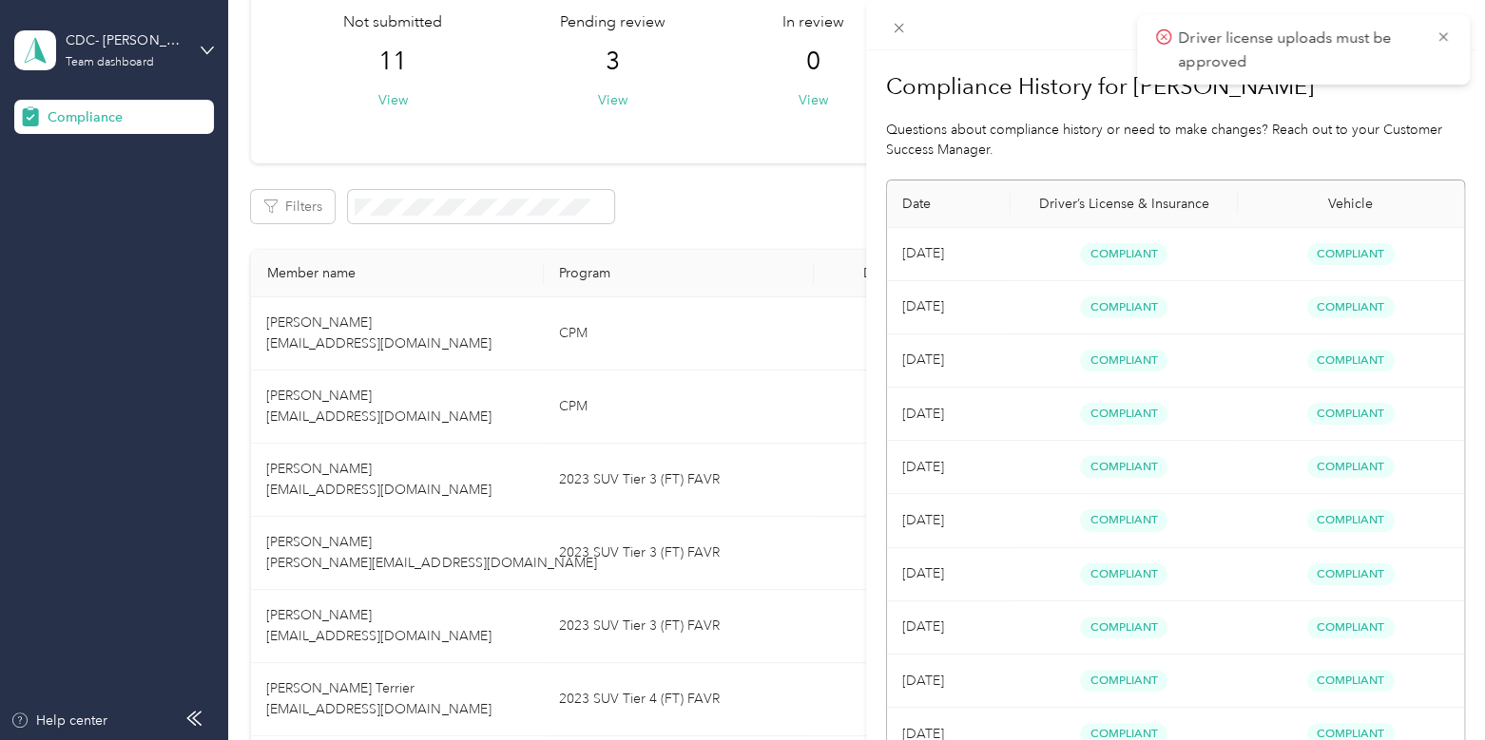
click at [120, 44] on div "Compliance History for [PERSON_NAME] Questions about compliance history or need…" at bounding box center [742, 370] width 1485 height 740
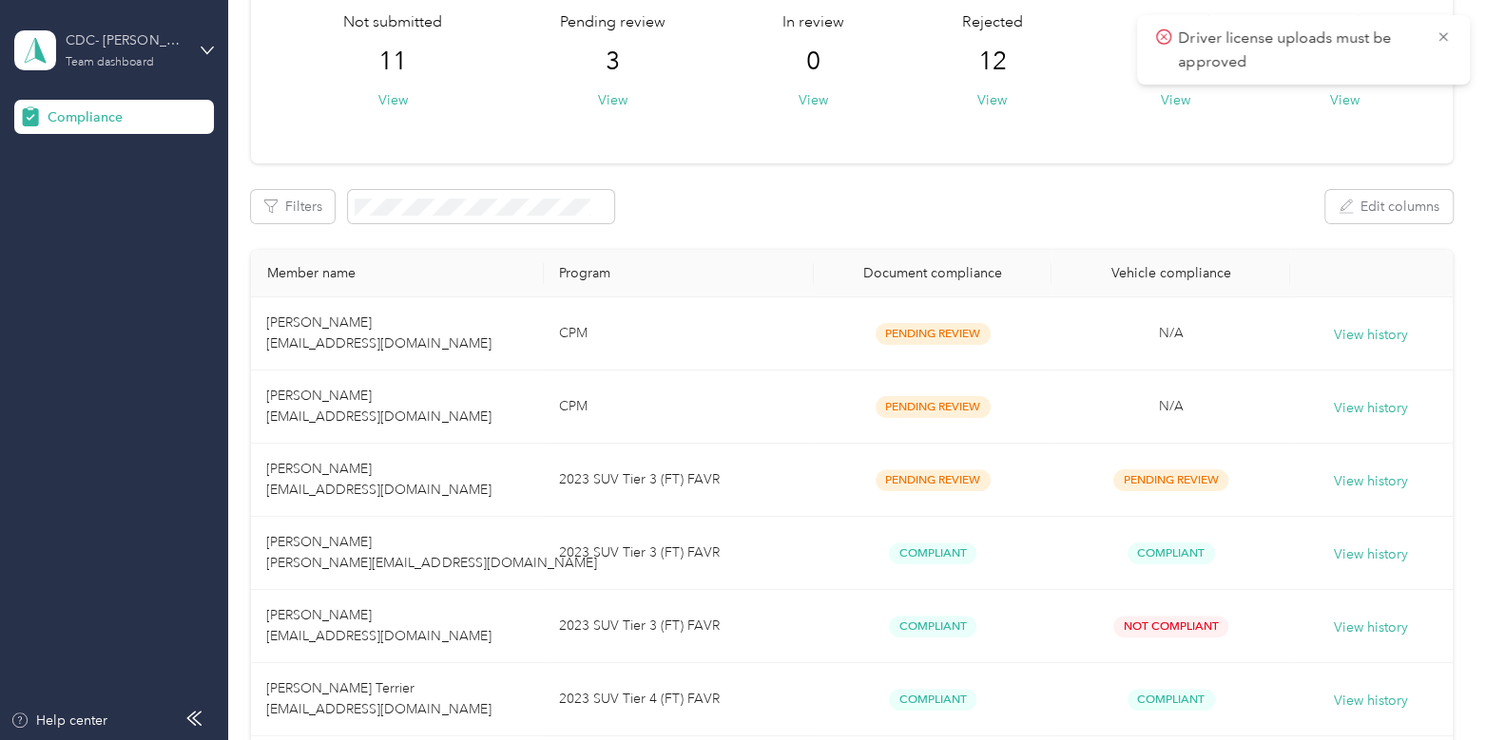
click at [119, 43] on div "CDC- [PERSON_NAME]" at bounding box center [125, 40] width 119 height 20
click at [94, 197] on div "Log out" at bounding box center [67, 193] width 73 height 20
